Goal: Task Accomplishment & Management: Manage account settings

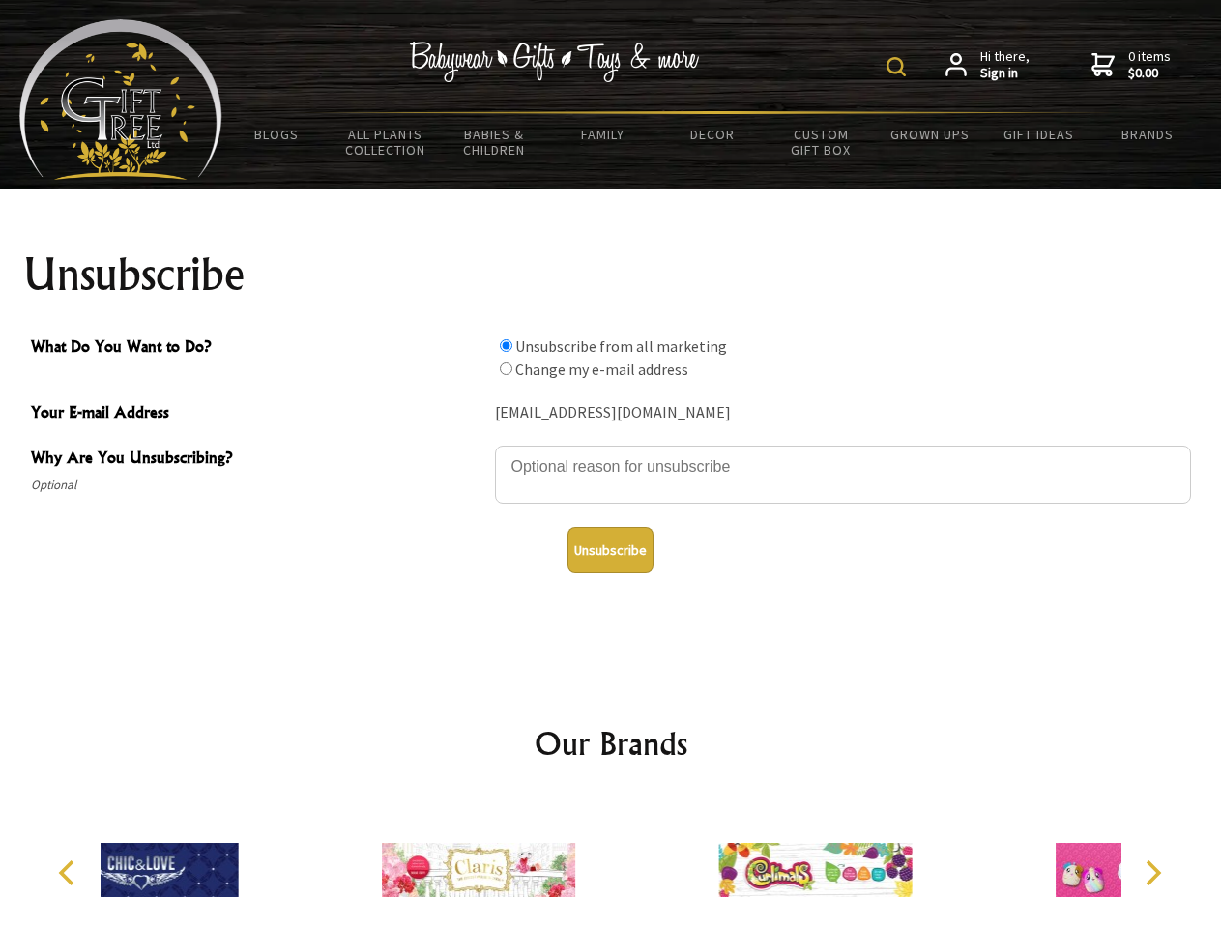
click at [899, 67] on img at bounding box center [895, 66] width 19 height 19
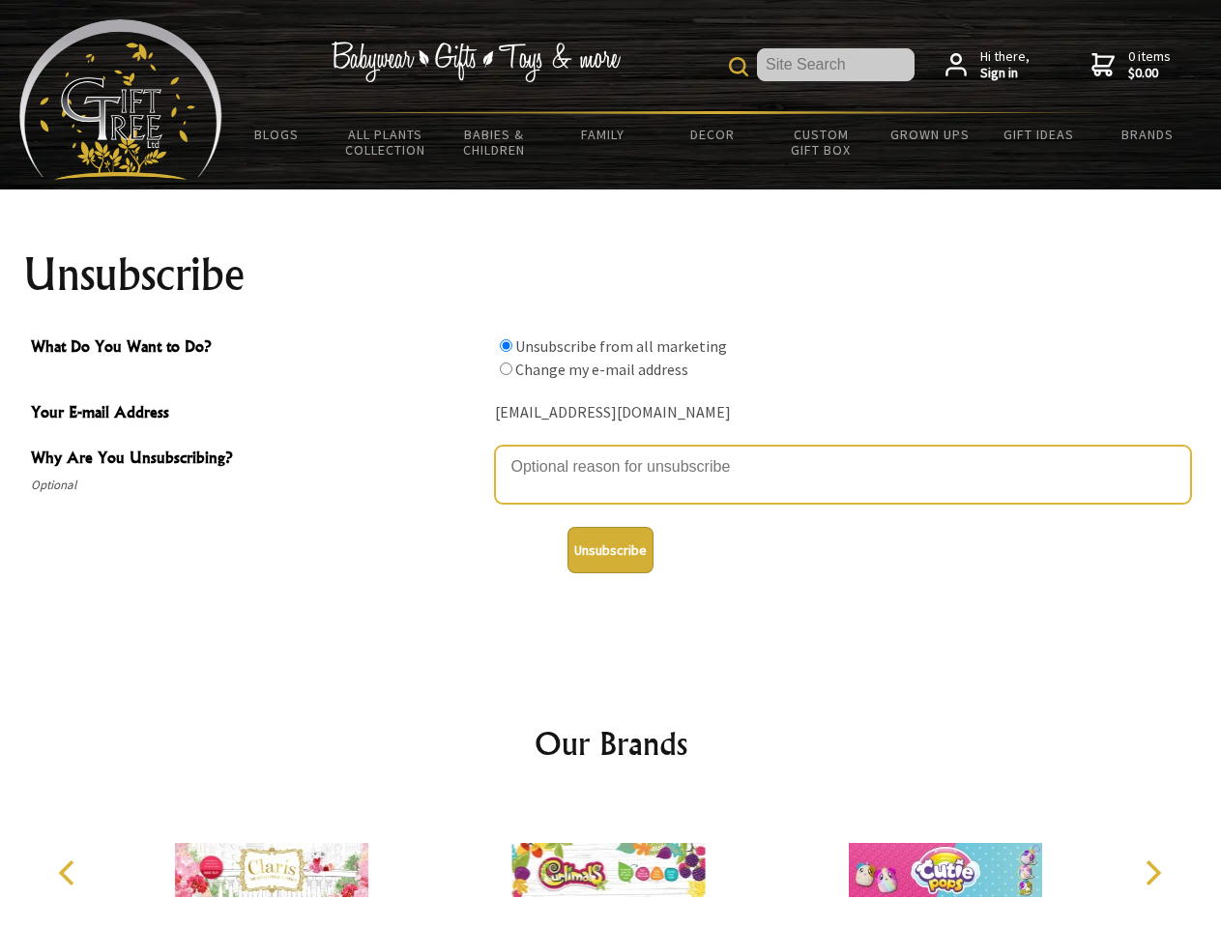
click at [611, 452] on textarea "Why Are You Unsubscribing?" at bounding box center [843, 475] width 696 height 58
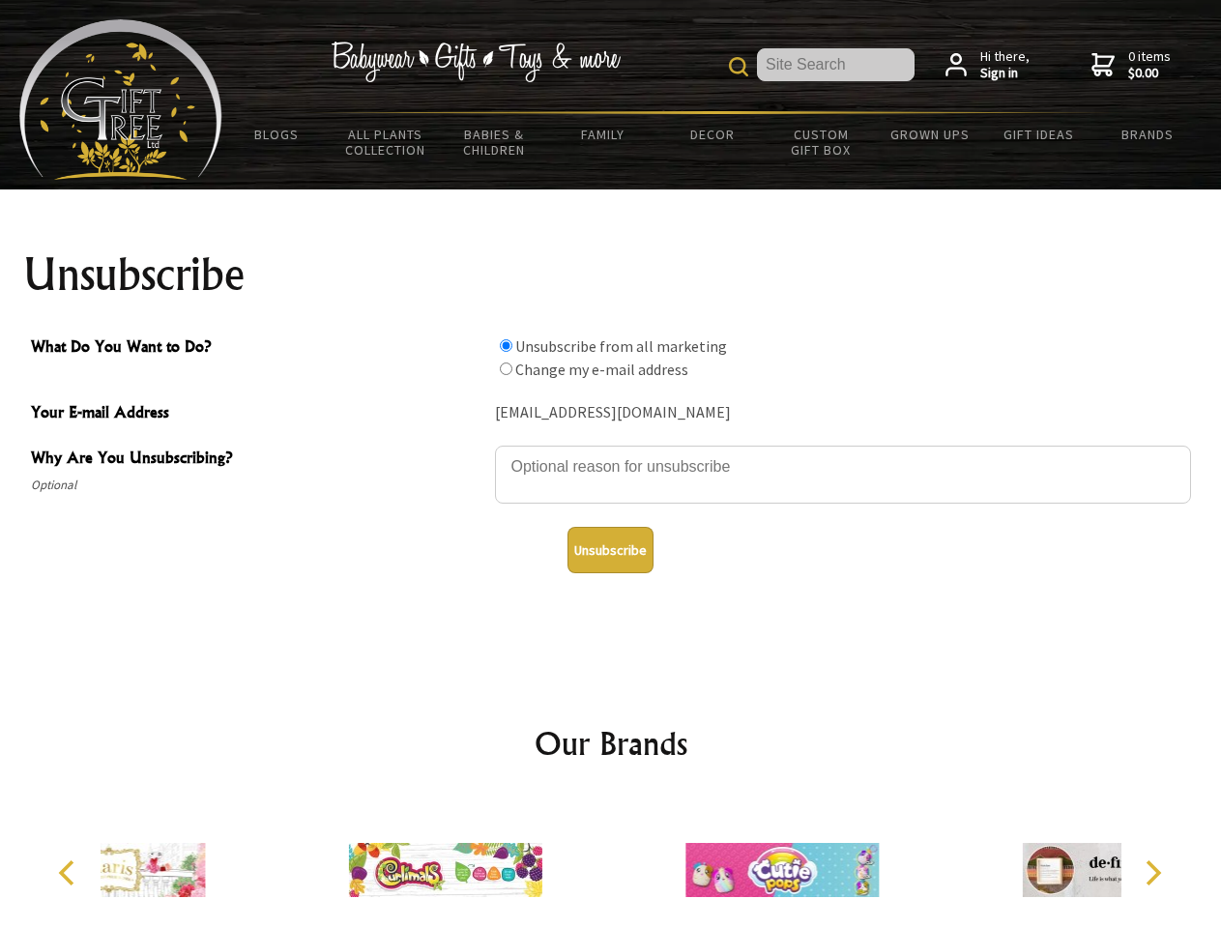
click at [505, 345] on input "What Do You Want to Do?" at bounding box center [506, 345] width 13 height 13
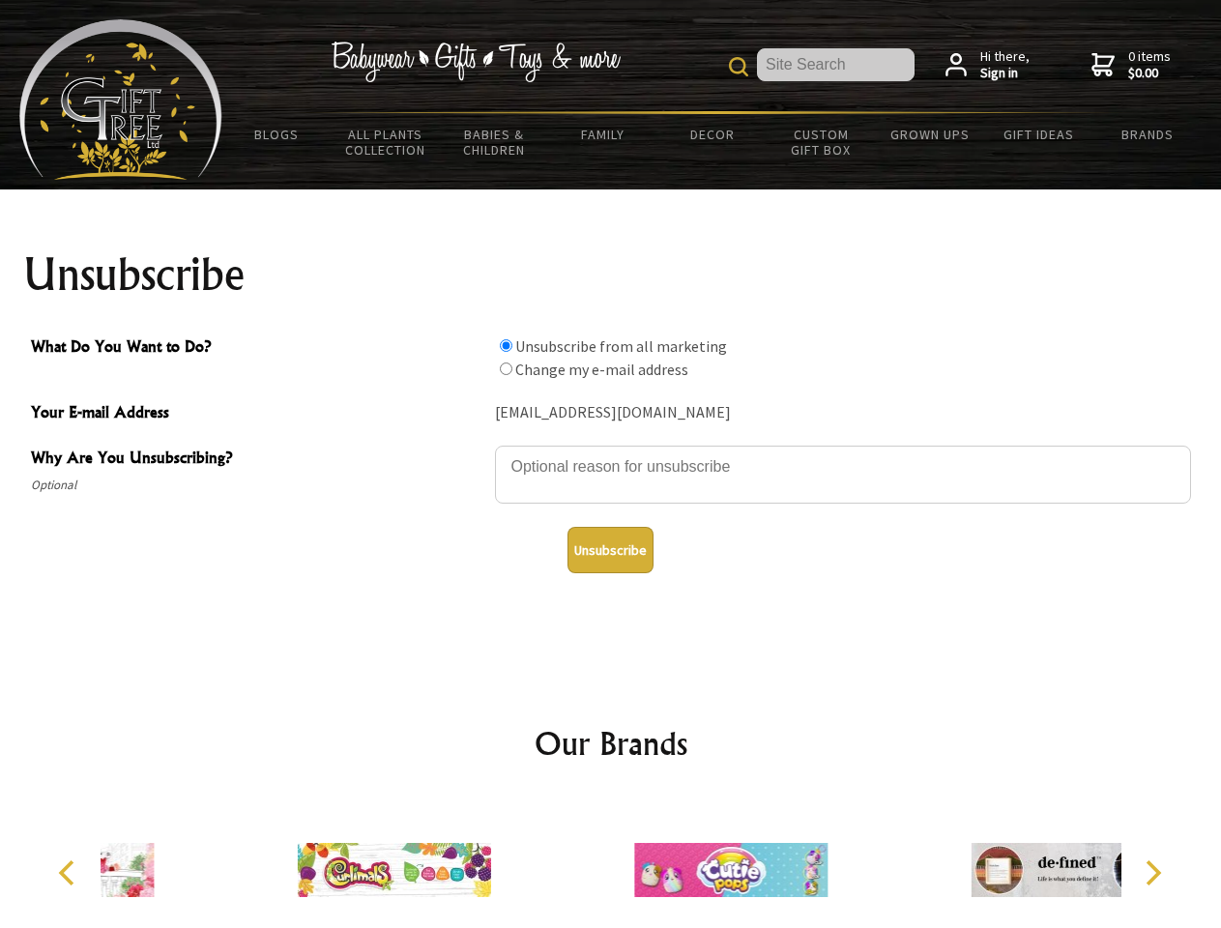
click at [505, 368] on input "What Do You Want to Do?" at bounding box center [506, 368] width 13 height 13
radio input "true"
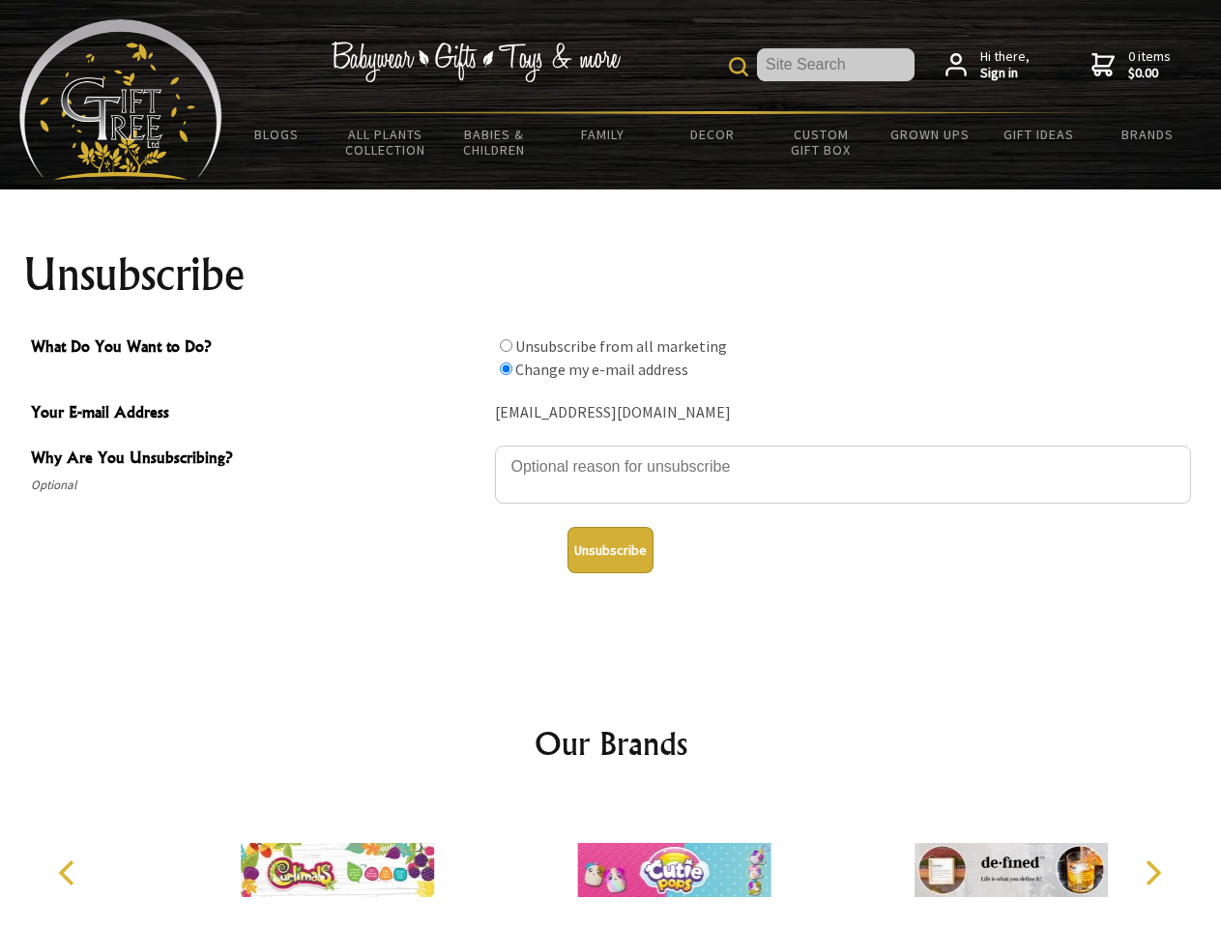
click at [610, 550] on button "Unsubscribe" at bounding box center [610, 550] width 86 height 46
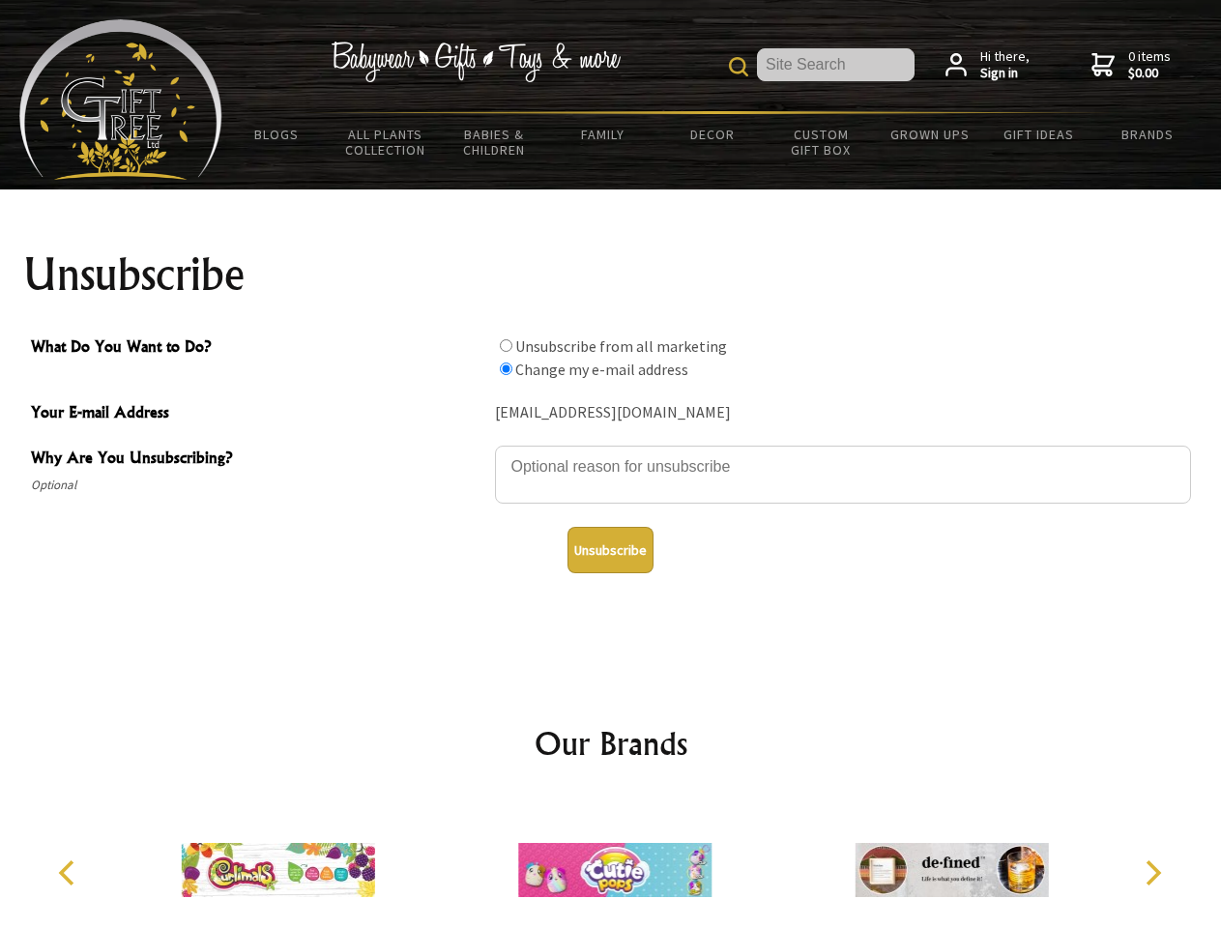
click at [611, 862] on img at bounding box center [614, 869] width 193 height 145
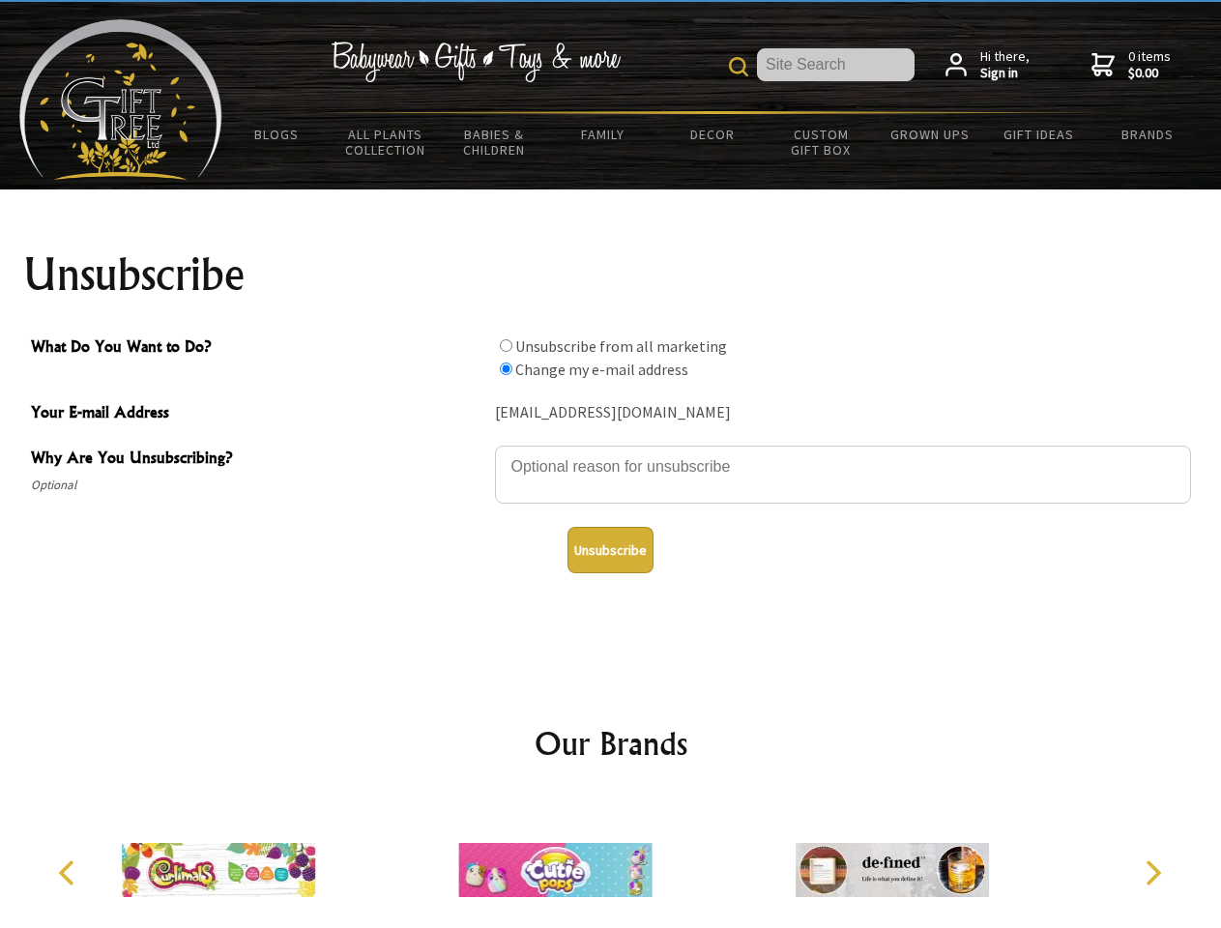
click at [70, 873] on icon "Previous" at bounding box center [68, 872] width 25 height 25
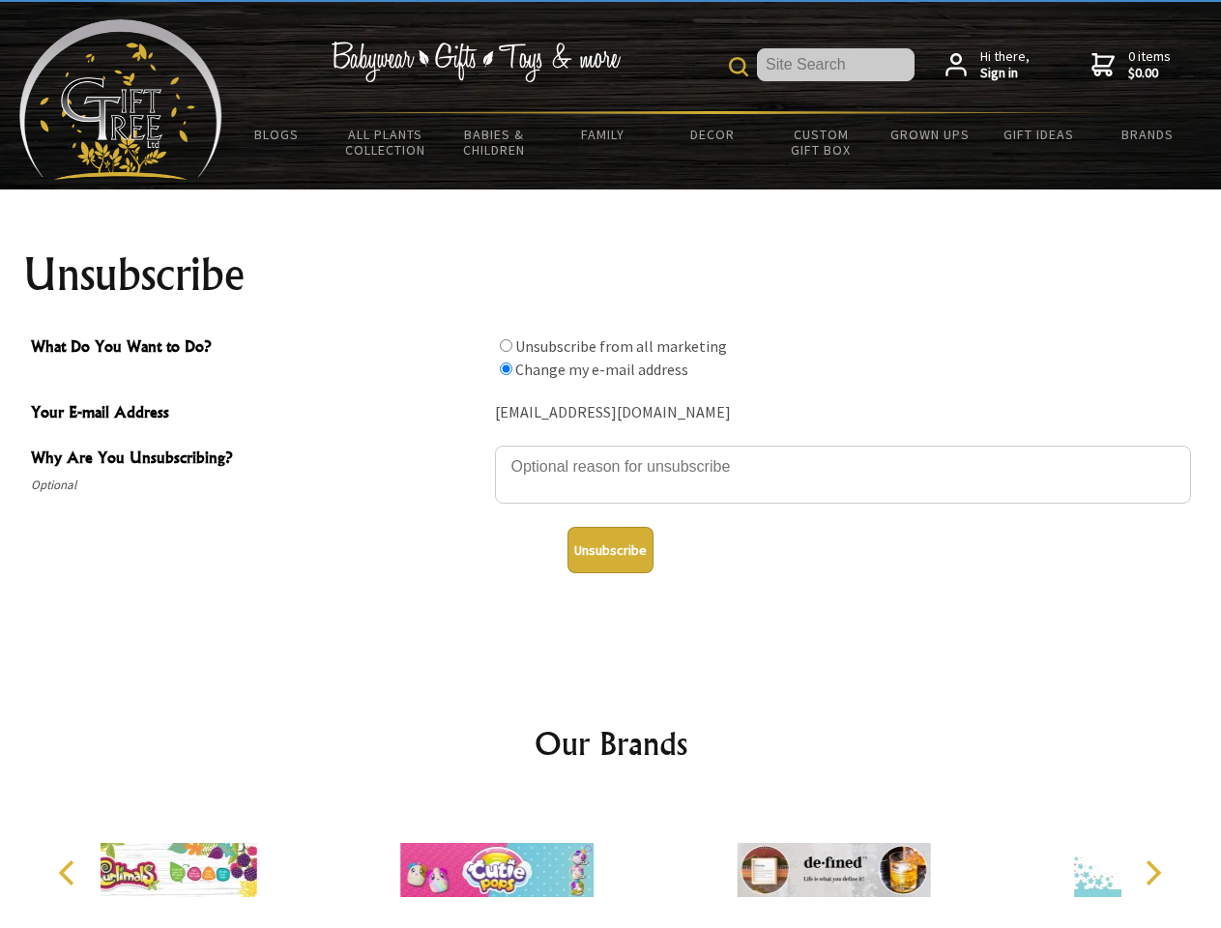
click at [1152, 873] on icon "Next" at bounding box center [1150, 872] width 25 height 25
